Goal: Task Accomplishment & Management: Use online tool/utility

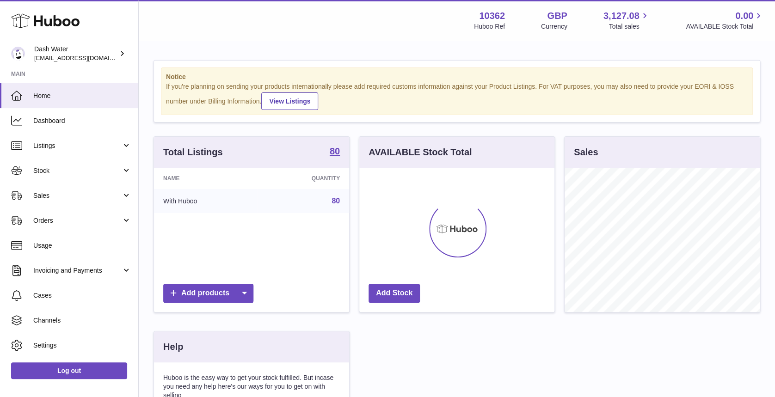
scroll to position [144, 198]
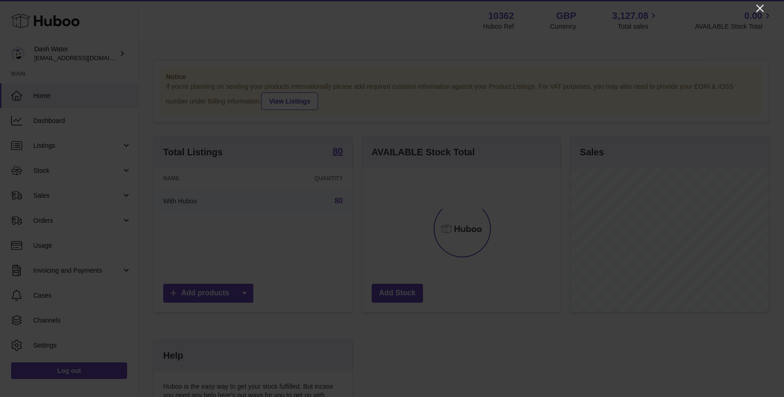
click at [758, 6] on icon "Close" at bounding box center [759, 8] width 11 height 11
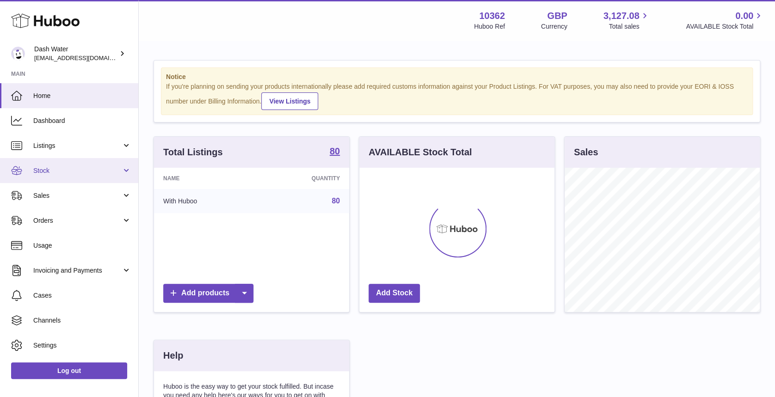
click at [26, 163] on link "Stock" at bounding box center [69, 170] width 138 height 25
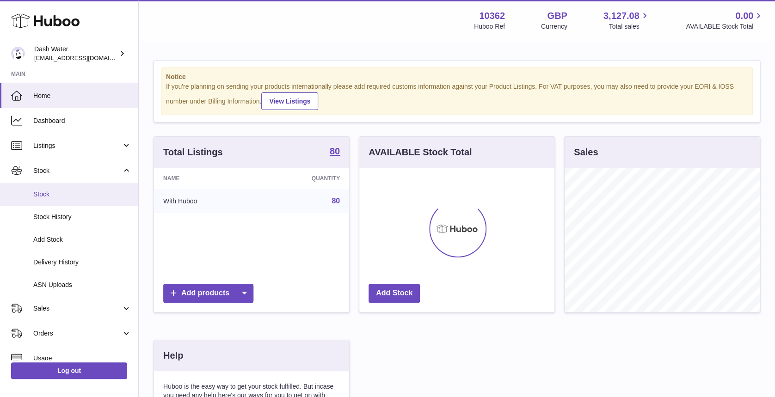
click at [59, 199] on link "Stock" at bounding box center [69, 194] width 138 height 23
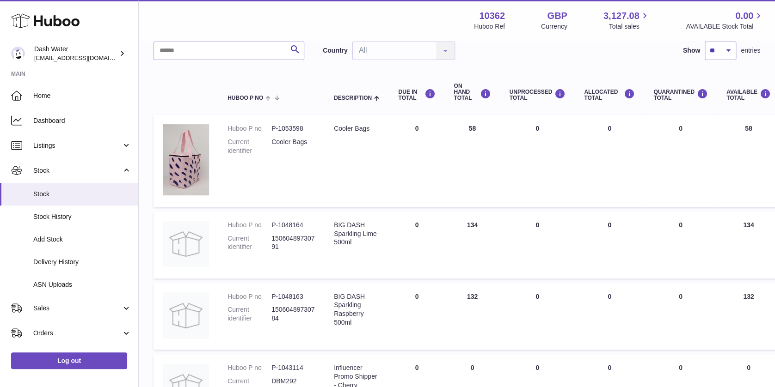
scroll to position [70, 0]
click at [182, 47] on input "text" at bounding box center [228, 50] width 151 height 18
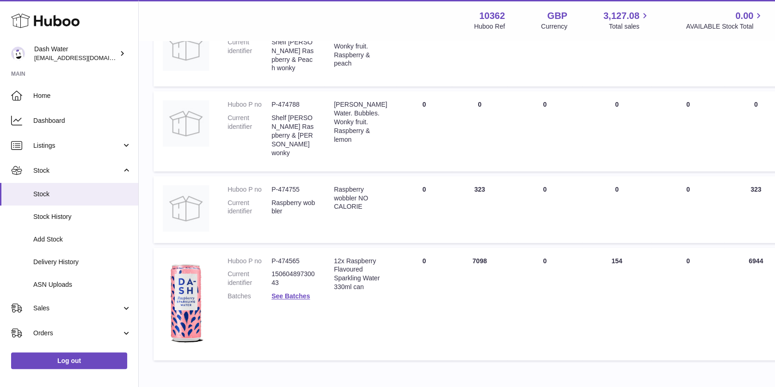
scroll to position [495, 0]
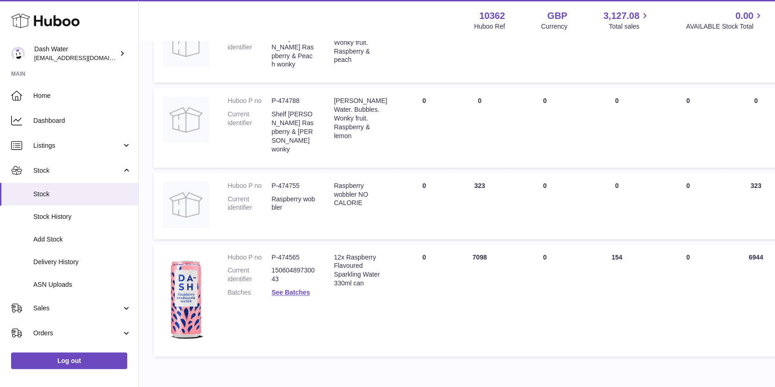
type input "*********"
drag, startPoint x: 271, startPoint y: 237, endPoint x: 304, endPoint y: 238, distance: 32.8
click at [304, 253] on dd "P-474565" at bounding box center [293, 257] width 44 height 9
copy dd "P-474565"
